Goal: Task Accomplishment & Management: Use online tool/utility

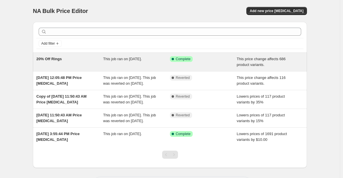
click at [70, 59] on div "20% Off Rings" at bounding box center [69, 62] width 67 height 12
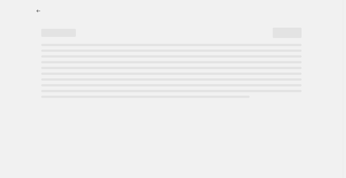
select select "pcap"
select select "no_change"
select select "collection"
select select "not_equal"
select select "collection"
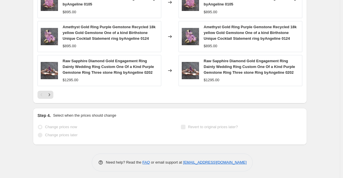
scroll to position [565, 0]
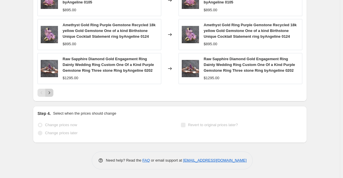
click at [52, 93] on icon "Next" at bounding box center [50, 93] width 6 height 6
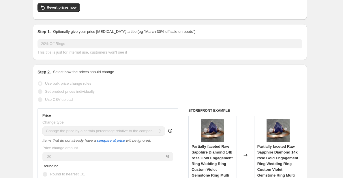
scroll to position [58, 0]
